Goal: Check status: Check status

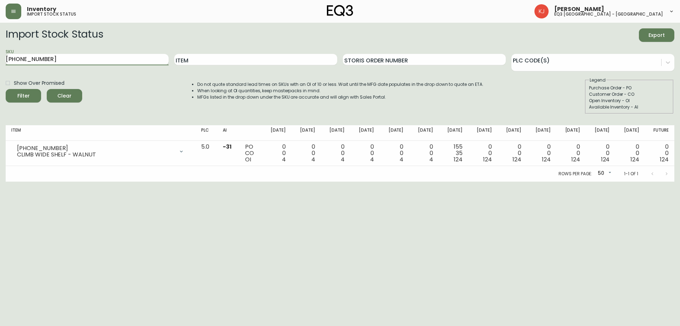
click at [103, 62] on input "[PHONE_NUMBER]" at bounding box center [87, 59] width 163 height 11
type input "7"
paste input "[PHONE_NUMBER]"
type input "[PHONE_NUMBER]"
click at [6, 89] on button "Filter" at bounding box center [23, 95] width 35 height 13
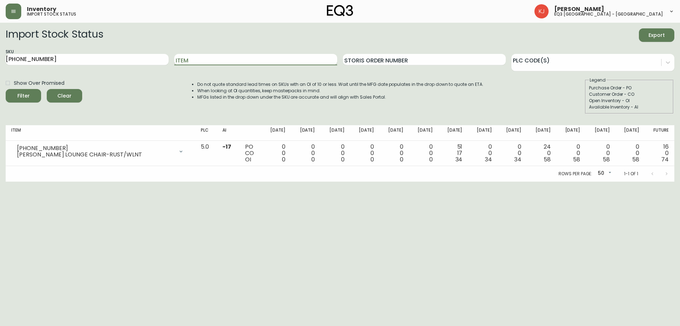
click at [209, 62] on input "Item" at bounding box center [255, 59] width 163 height 11
type input "TALA"
click at [6, 89] on button "Filter" at bounding box center [23, 95] width 35 height 13
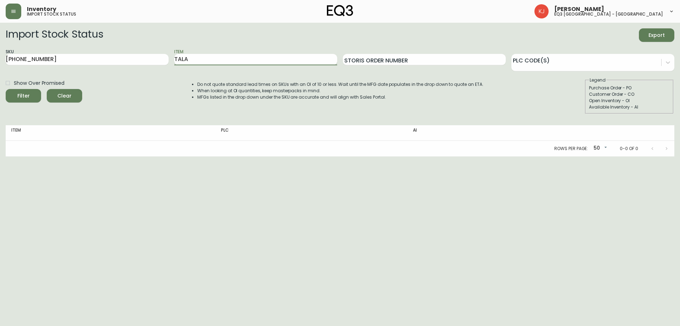
click at [209, 61] on input "TALA" at bounding box center [255, 59] width 163 height 11
drag, startPoint x: 246, startPoint y: 54, endPoint x: 164, endPoint y: 56, distance: 82.2
click at [244, 53] on div "Item TALA" at bounding box center [255, 59] width 163 height 23
drag, startPoint x: 113, startPoint y: 55, endPoint x: 59, endPoint y: 66, distance: 54.9
click at [59, 60] on input "[PHONE_NUMBER]" at bounding box center [87, 59] width 163 height 11
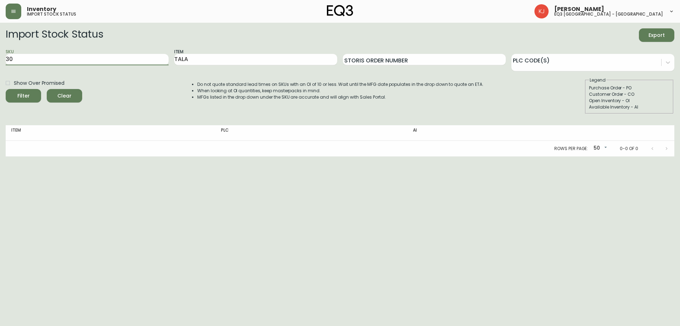
type input "3"
click at [222, 62] on input "TAL" at bounding box center [255, 59] width 163 height 11
type input "TALA"
click at [6, 89] on button "Filter" at bounding box center [23, 95] width 35 height 13
click at [214, 58] on input "Item" at bounding box center [255, 59] width 163 height 11
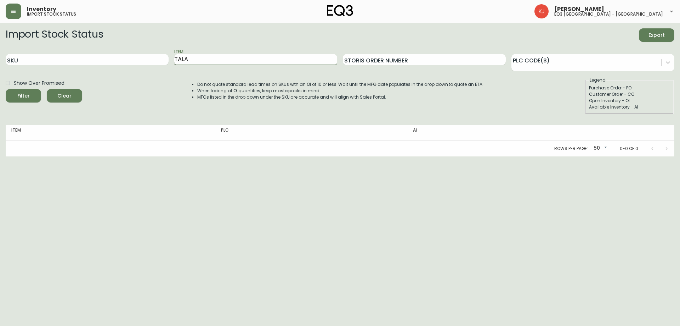
click at [6, 89] on button "Filter" at bounding box center [23, 95] width 35 height 13
type input "T"
click at [108, 57] on input "SKU" at bounding box center [87, 59] width 163 height 11
paste input "[PHONE_NUMBER]"
click at [6, 89] on button "Filter" at bounding box center [23, 95] width 35 height 13
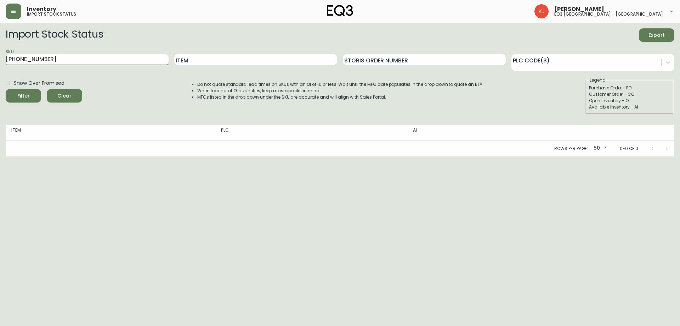
click at [115, 56] on input "[PHONE_NUMBER]" at bounding box center [87, 59] width 163 height 11
type input "3"
paste input "[PHONE_NUMBER]"
type input "[PHONE_NUMBER]"
click at [6, 89] on button "Filter" at bounding box center [23, 95] width 35 height 13
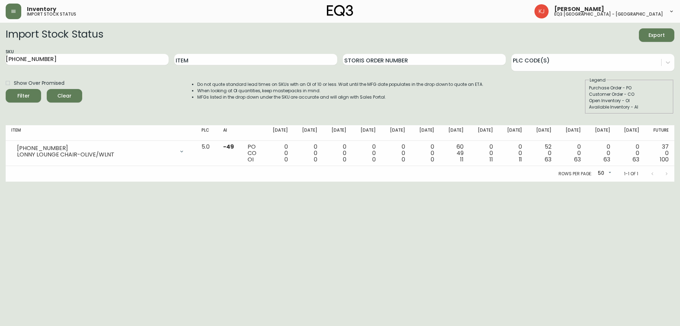
click at [613, 181] on html "Inventory import stock status [PERSON_NAME] eq3 [GEOGRAPHIC_DATA] - [GEOGRAPHIC…" at bounding box center [340, 90] width 680 height 181
